Goal: Information Seeking & Learning: Learn about a topic

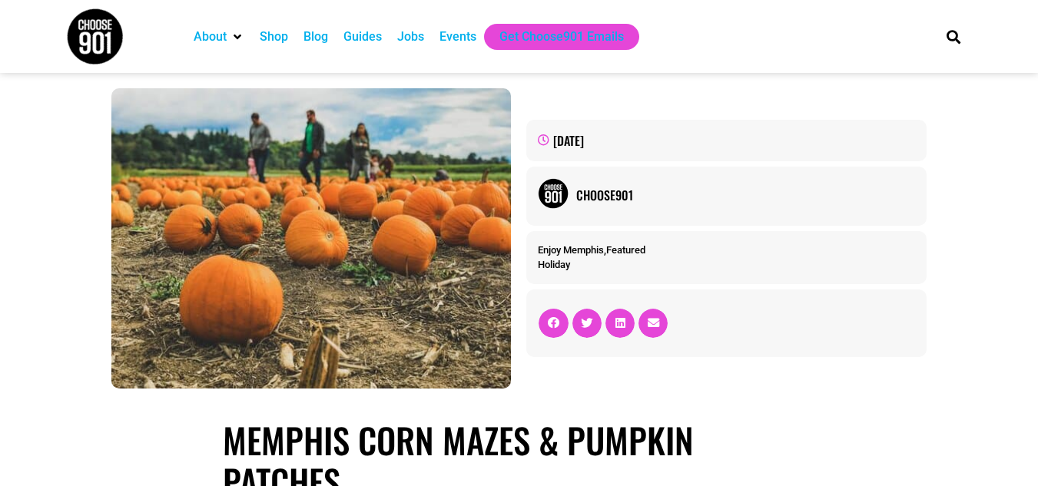
click at [401, 36] on div "Jobs" at bounding box center [410, 37] width 27 height 18
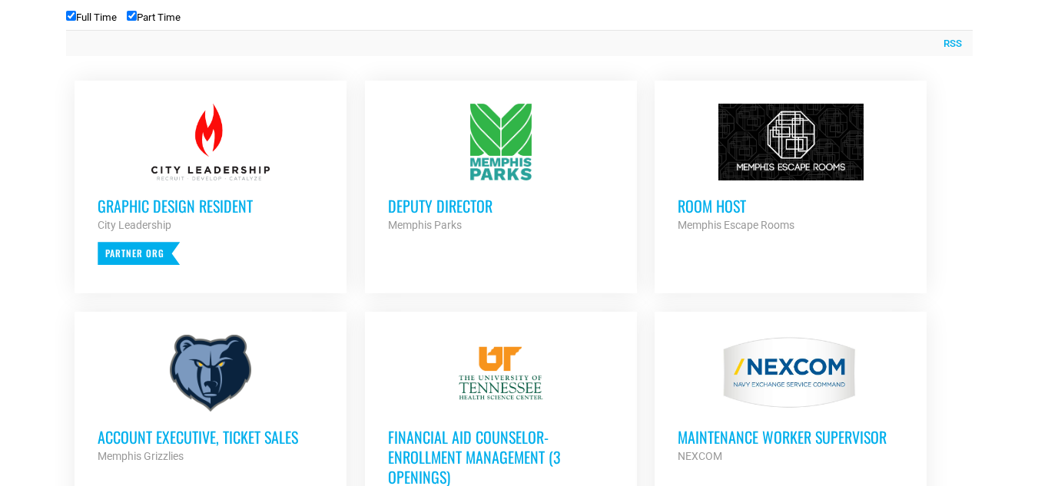
scroll to position [623, 0]
click at [714, 189] on div "Room Host Memphis Escape Rooms Partner Org" at bounding box center [791, 208] width 226 height 54
click at [711, 208] on h3 "Room Host" at bounding box center [791, 207] width 226 height 20
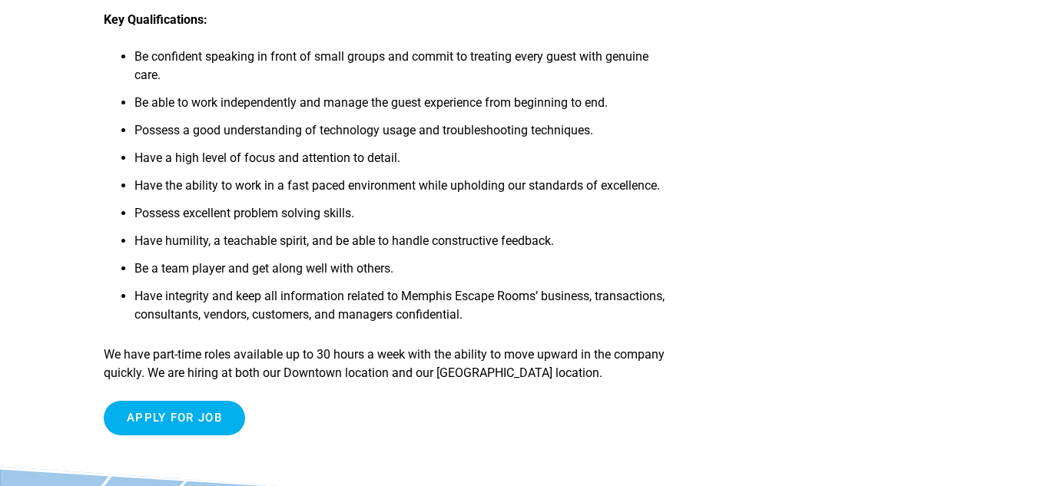
scroll to position [566, 0]
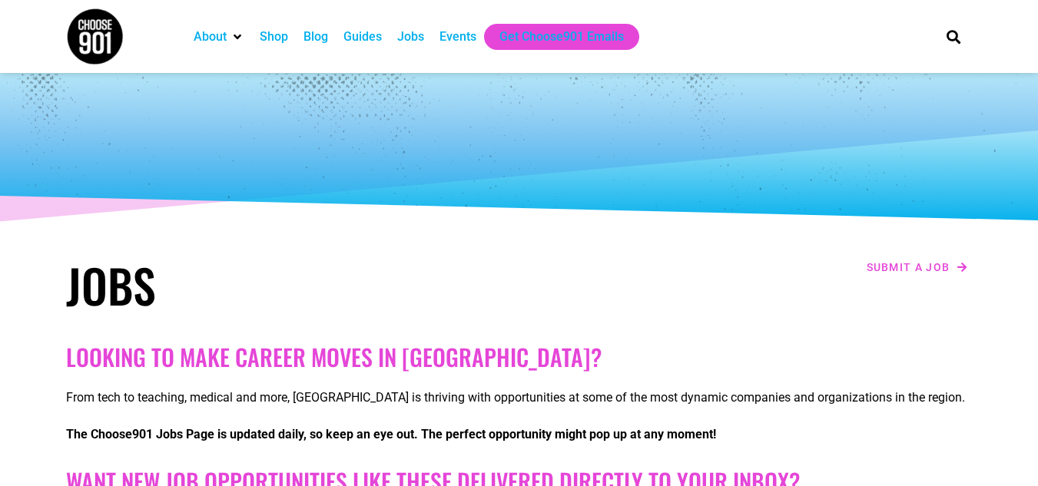
click at [105, 27] on img at bounding box center [95, 37] width 58 height 58
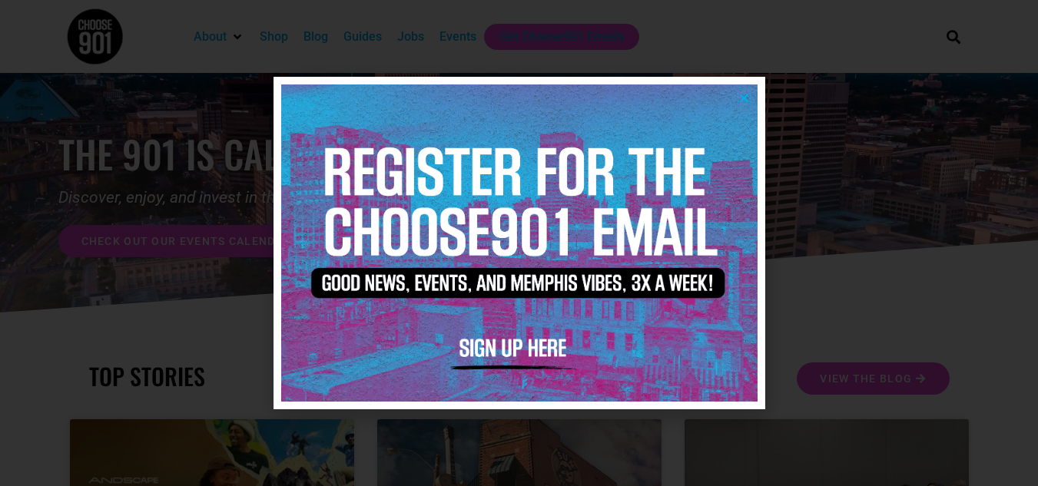
scroll to position [217, 0]
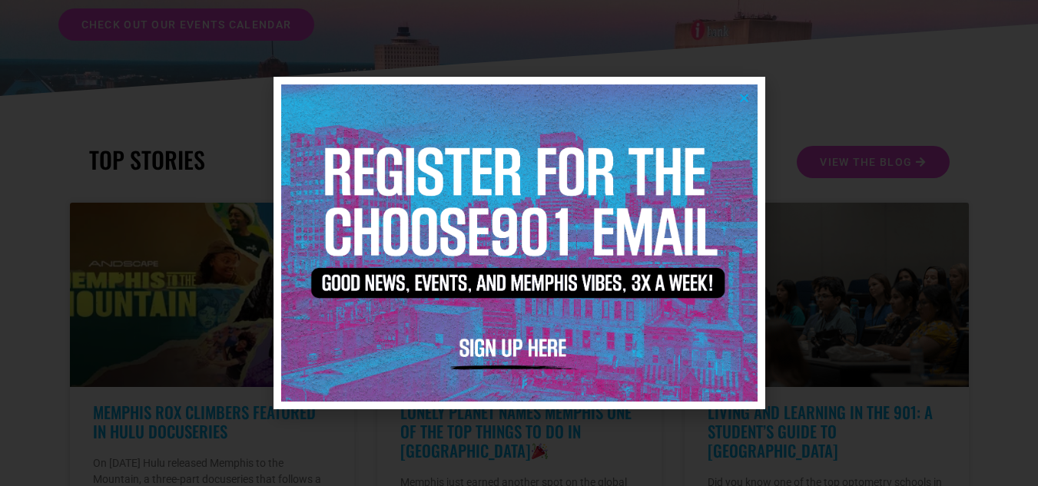
click at [58, 138] on div at bounding box center [519, 243] width 1038 height 486
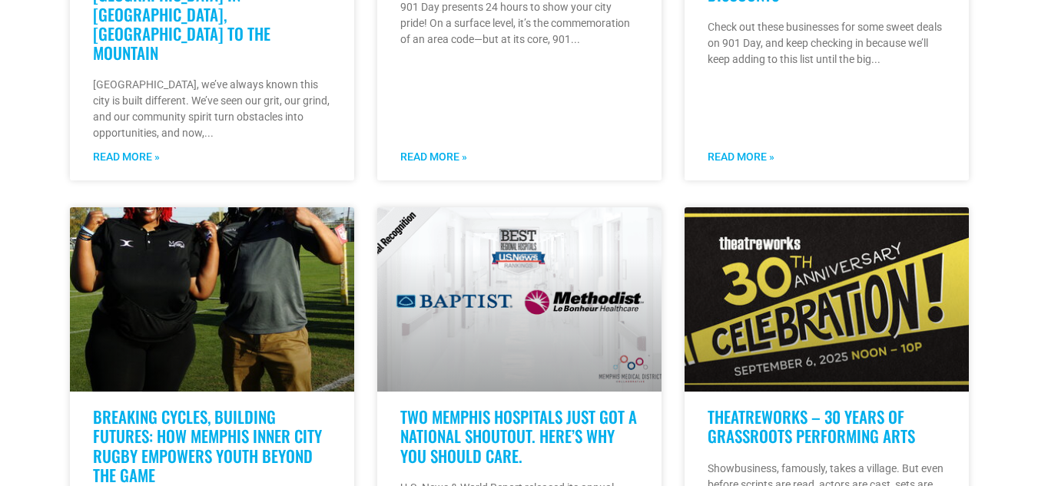
scroll to position [1056, 0]
